Goal: Transaction & Acquisition: Purchase product/service

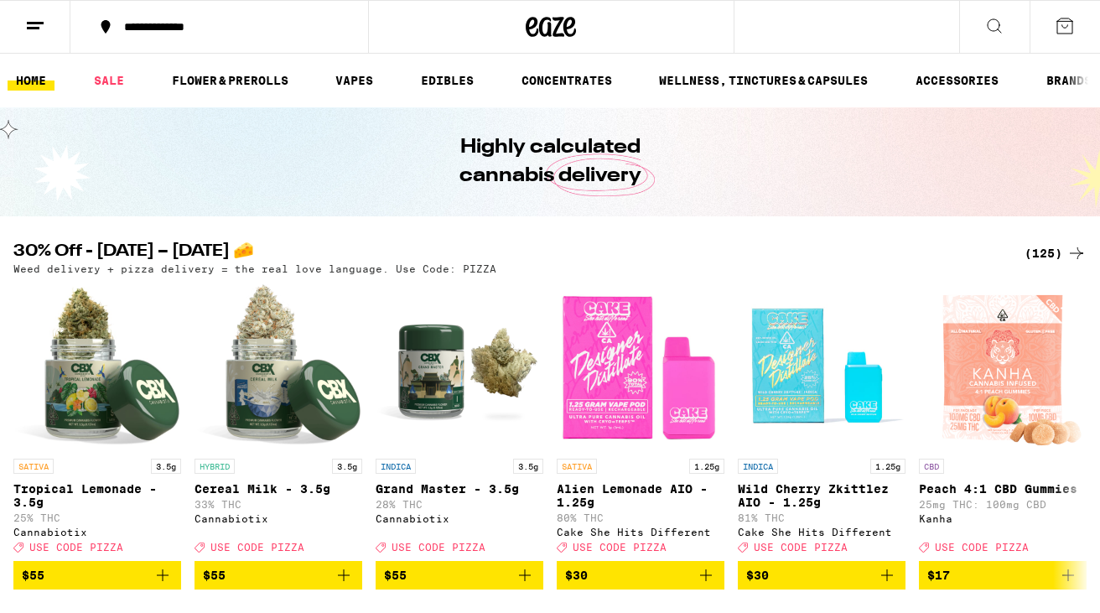
click at [1044, 254] on div "(125)" at bounding box center [1055, 253] width 62 height 20
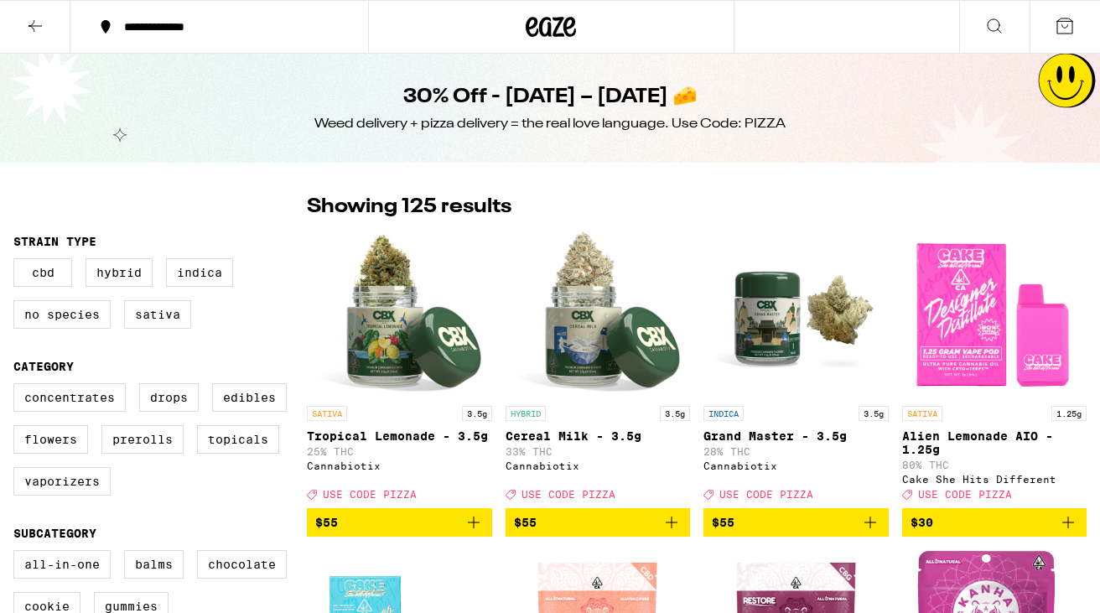
scroll to position [36, 0]
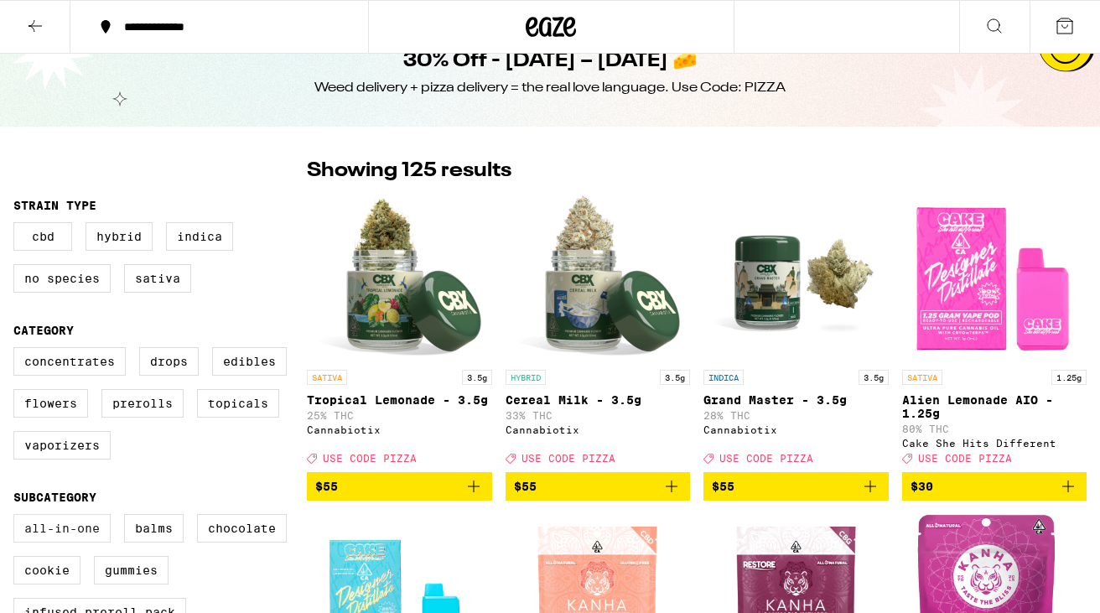
click at [51, 540] on label "All-In-One" at bounding box center [61, 528] width 97 height 28
click at [18, 517] on input "All-In-One" at bounding box center [17, 516] width 1 height 1
checkbox input "true"
